Goal: Obtain resource: Download file/media

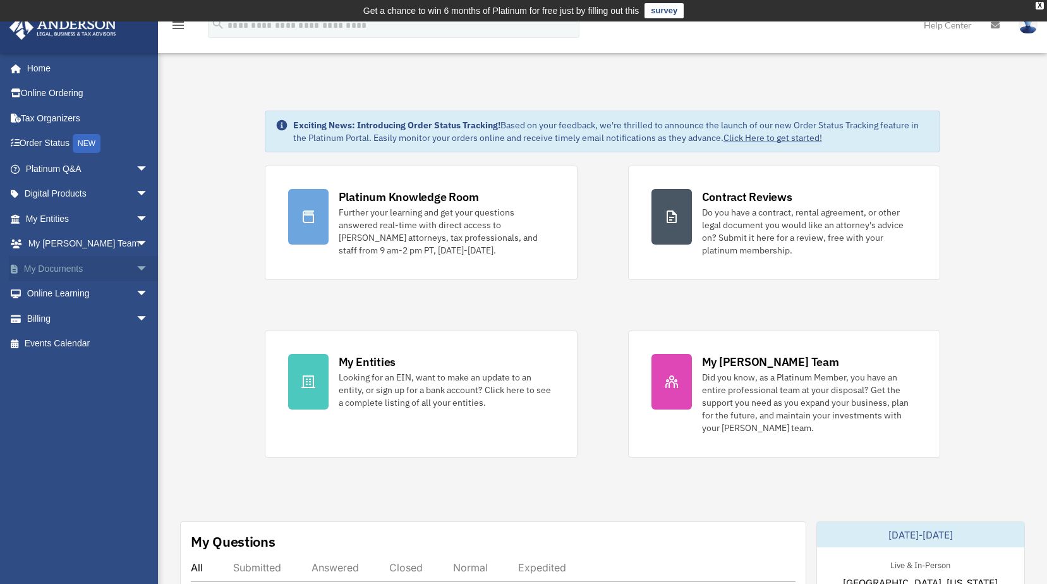
click at [136, 267] on span "arrow_drop_down" at bounding box center [148, 269] width 25 height 26
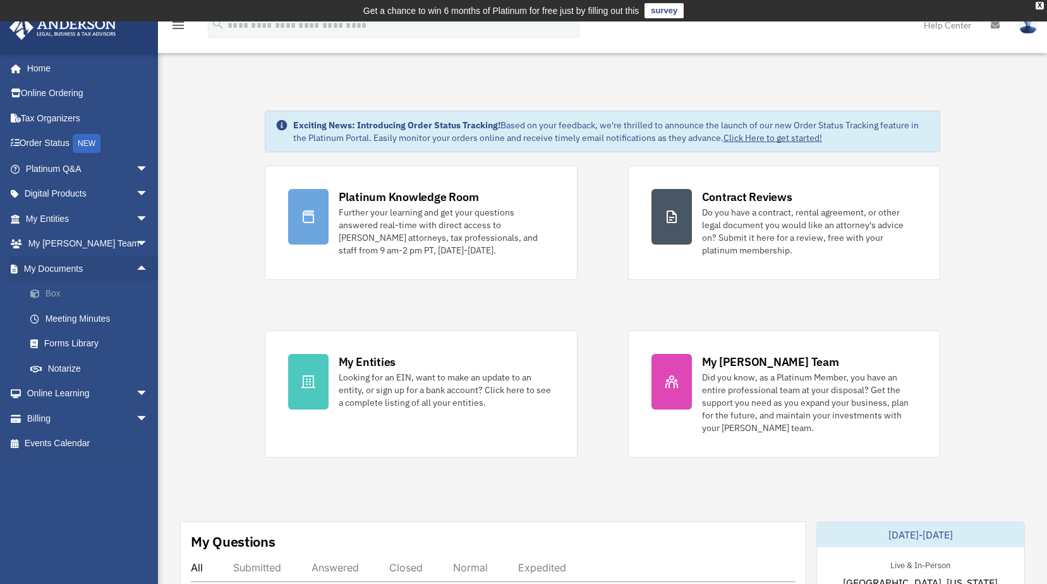
click at [51, 291] on link "Box" at bounding box center [93, 293] width 150 height 25
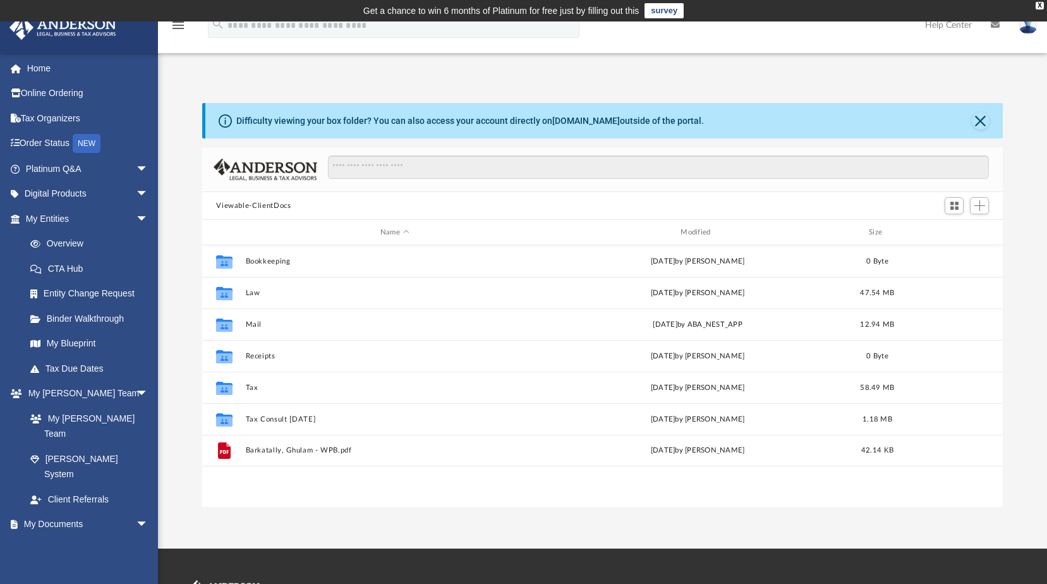
scroll to position [278, 791]
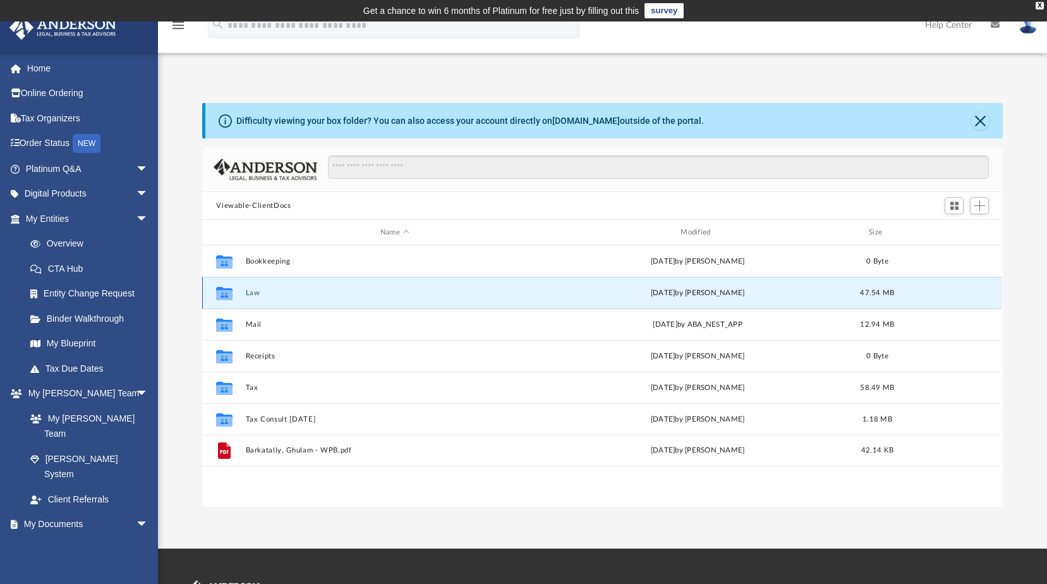
click at [253, 292] on button "Law" at bounding box center [395, 293] width 298 height 8
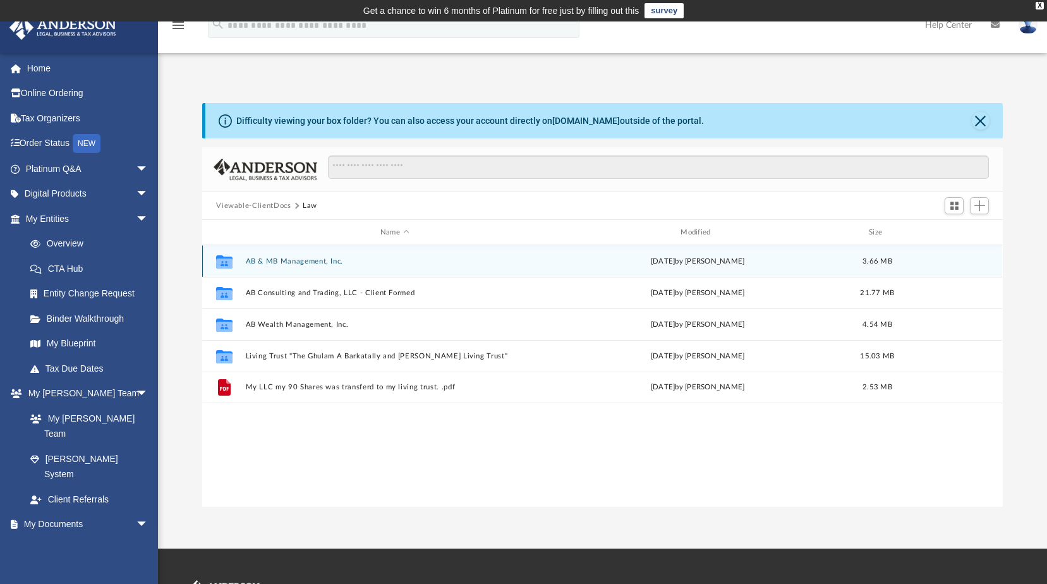
click at [298, 260] on button "AB & MB Management, Inc." at bounding box center [395, 261] width 298 height 8
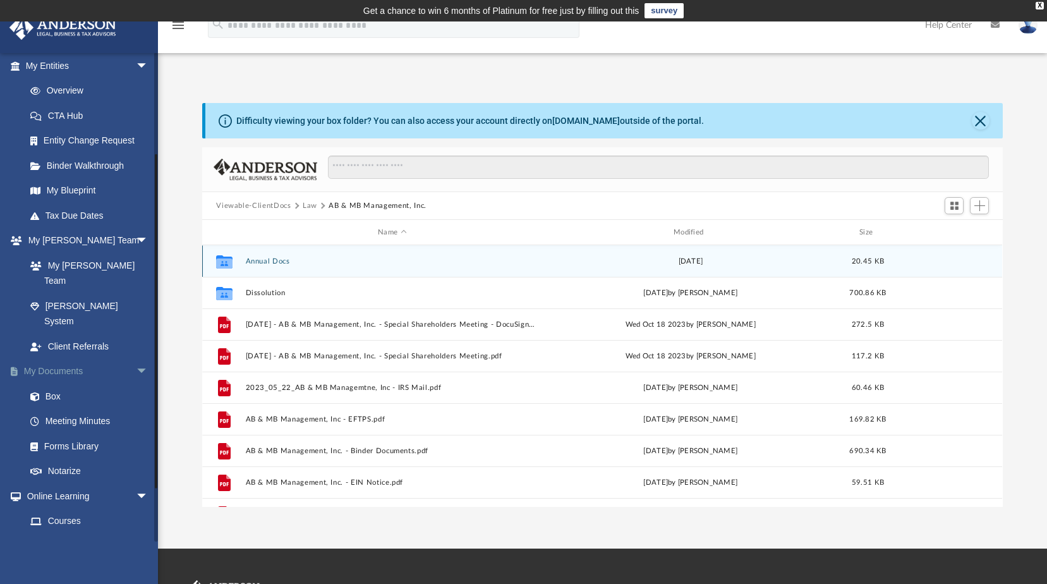
scroll to position [169, 0]
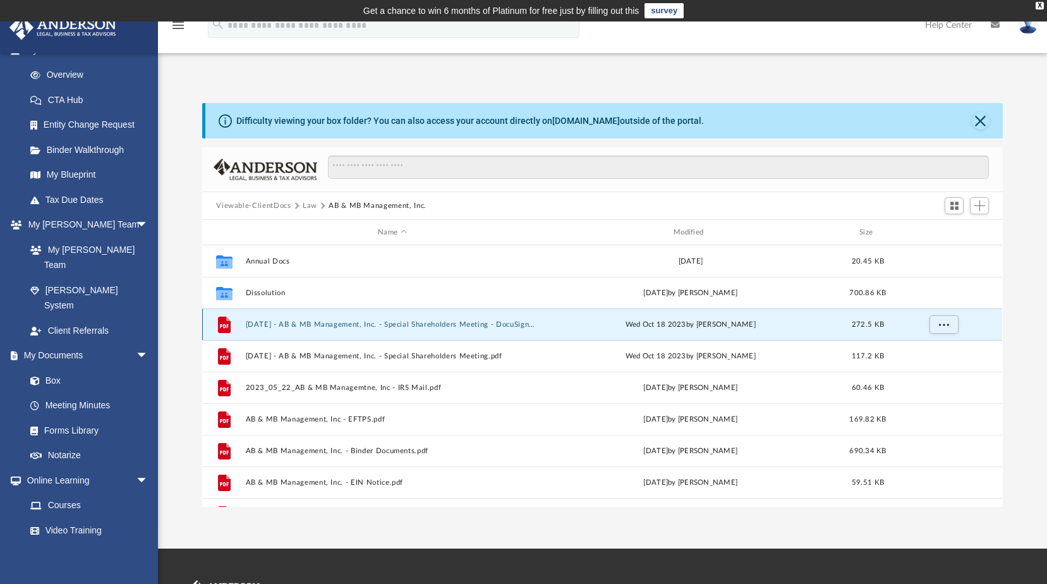
click at [429, 327] on button "2023.09.23 - AB & MB Management, Inc. - Special Shareholders Meeting - DocuSign…" at bounding box center [392, 324] width 293 height 8
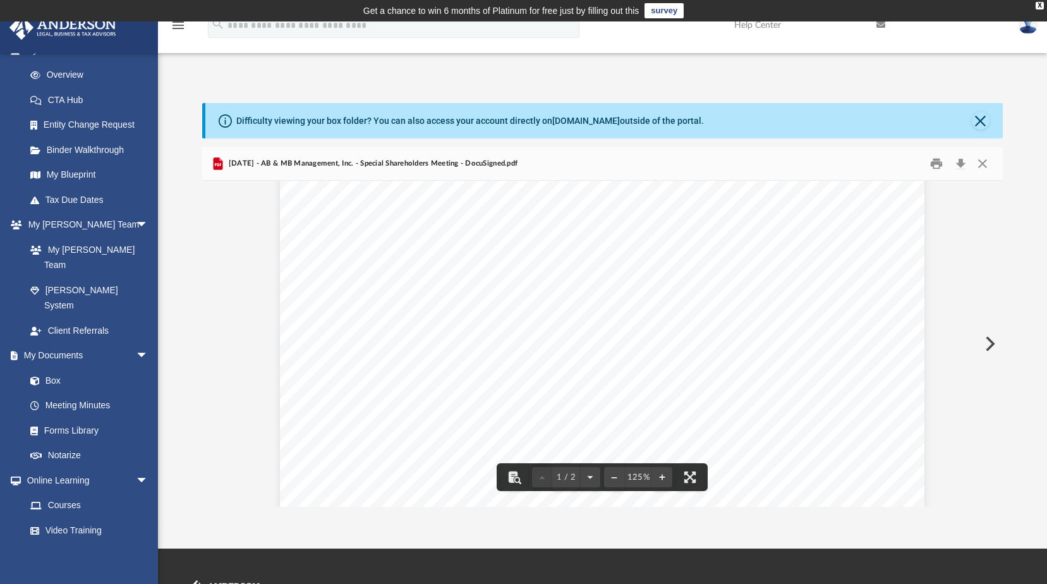
scroll to position [0, 0]
click at [983, 162] on button "Close" at bounding box center [982, 164] width 23 height 20
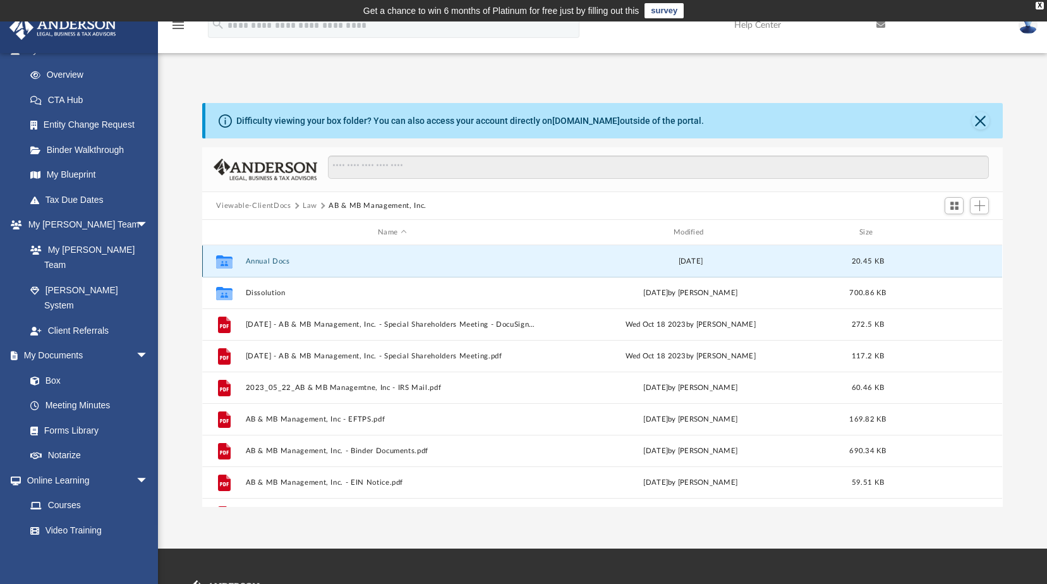
click at [267, 262] on button "Annual Docs" at bounding box center [392, 261] width 293 height 8
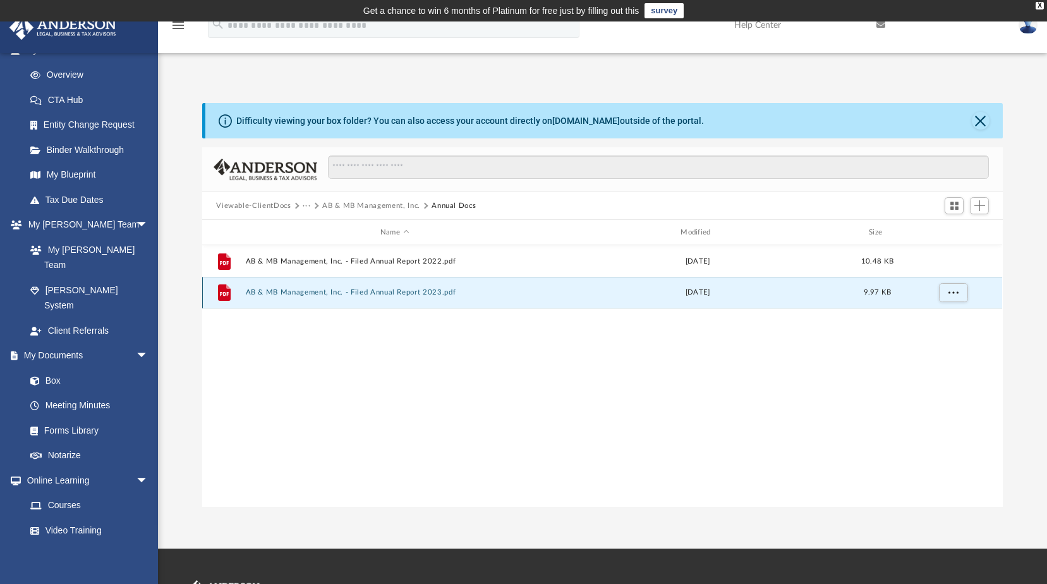
click at [391, 294] on button "AB & MB Management, Inc. - Filed Annual Report 2023.pdf" at bounding box center [395, 292] width 298 height 8
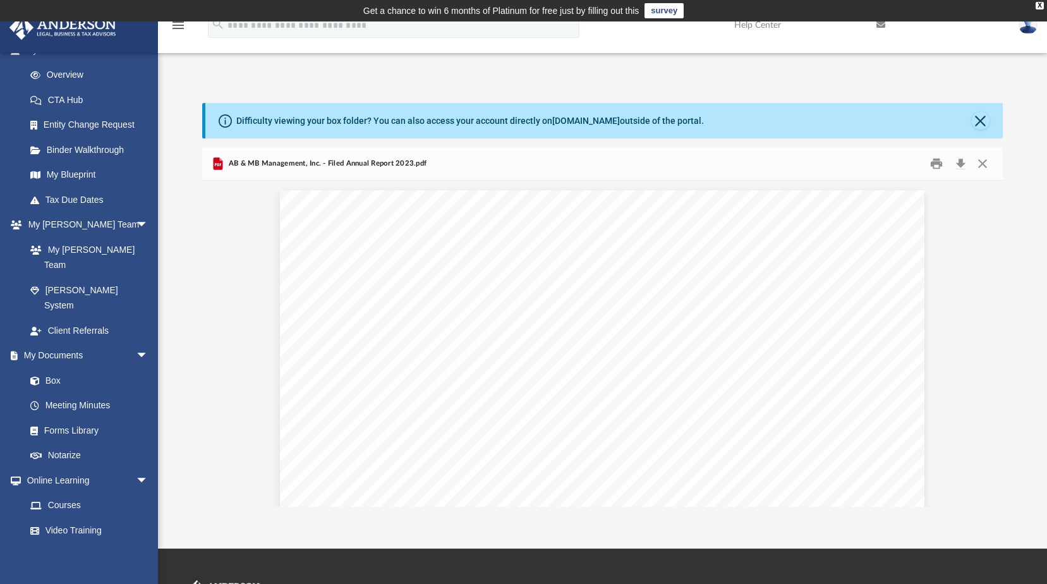
scroll to position [84, 0]
